Goal: Transaction & Acquisition: Book appointment/travel/reservation

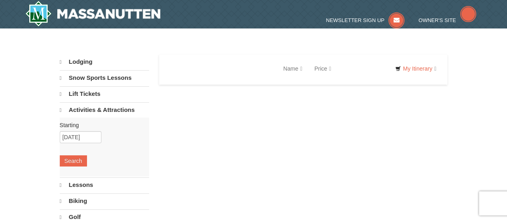
select select "9"
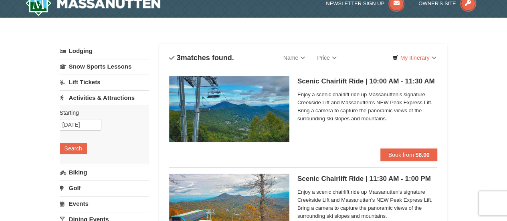
scroll to position [12, 0]
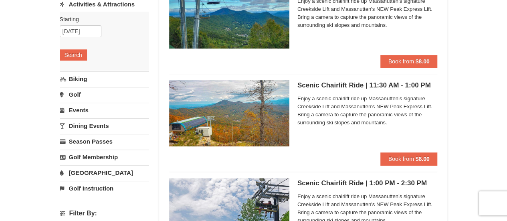
scroll to position [111, 0]
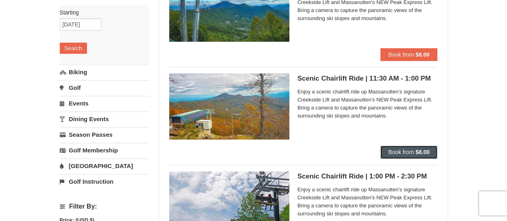
click at [417, 152] on strong "$8.00" at bounding box center [423, 152] width 14 height 6
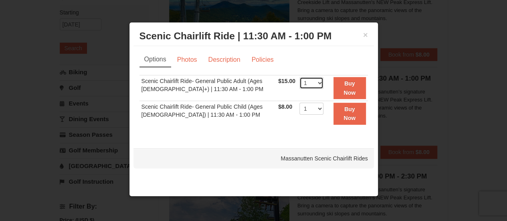
click at [317, 83] on select "1 2 3 4 5 6 7 8 9 10 11 12 13 14 15 16 17 18 19 20 21 22" at bounding box center [312, 83] width 24 height 12
select select "2"
click at [300, 77] on select "1 2 3 4 5 6 7 8 9 10 11 12 13 14 15 16 17 18 19 20 21 22" at bounding box center [312, 83] width 24 height 12
click at [336, 61] on ul "Options Photos Description Policies" at bounding box center [254, 59] width 229 height 15
click at [362, 34] on h3 "Scenic Chairlift Ride | 11:30 AM - 1:00 PM Massanutten Scenic Chairlift Rides" at bounding box center [254, 36] width 229 height 12
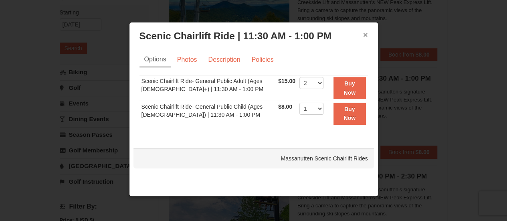
click at [365, 36] on button "×" at bounding box center [365, 35] width 5 height 8
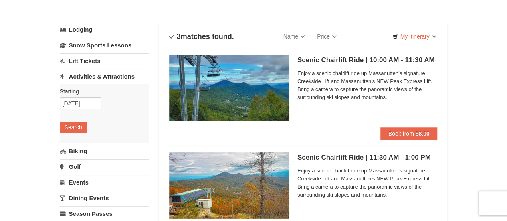
scroll to position [0, 0]
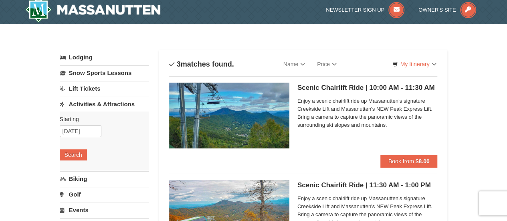
scroll to position [4, 0]
